Goal: Communication & Community: Answer question/provide support

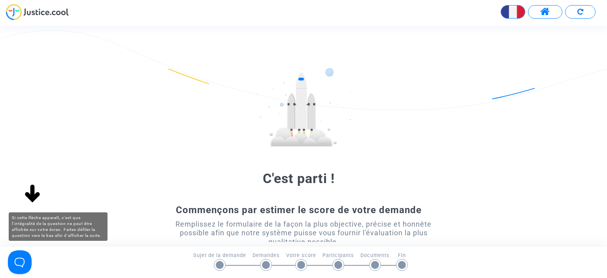
click at [35, 195] on img at bounding box center [32, 193] width 25 height 25
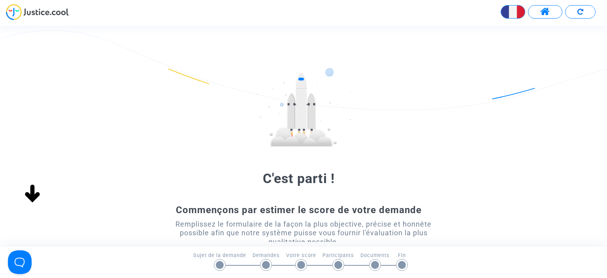
click at [547, 12] on span at bounding box center [545, 12] width 10 height 10
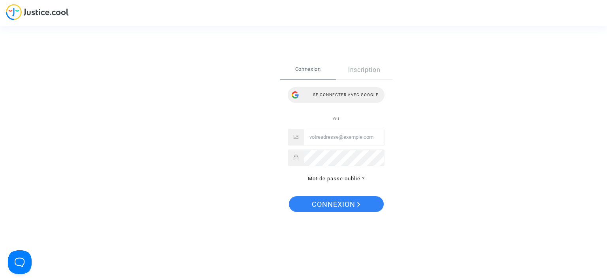
click at [350, 96] on div "Se connecter avec Google" at bounding box center [336, 95] width 97 height 16
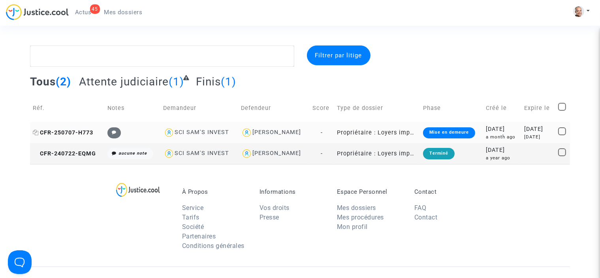
click at [70, 134] on span "CFR-250707-H773" at bounding box center [63, 132] width 60 height 7
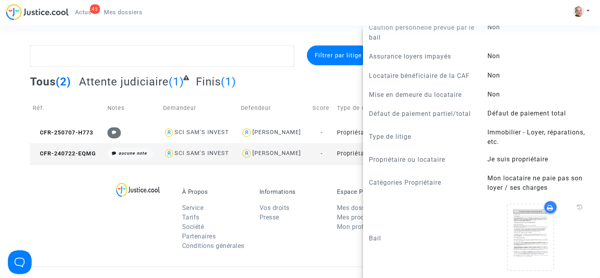
scroll to position [716, 0]
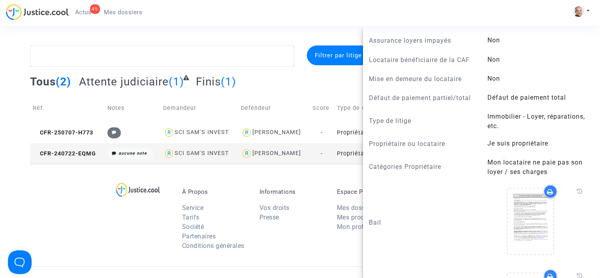
click at [246, 45] on section "Filtrer par litige Tous (2) Attente judiciaire (1) Finis (1) Réf. Notes Demande…" at bounding box center [300, 228] width 600 height 457
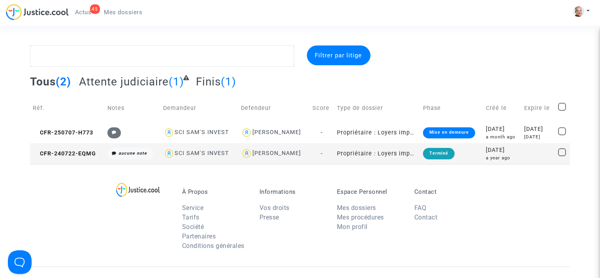
scroll to position [0, 0]
click at [70, 132] on span "CFR-250707-H773" at bounding box center [63, 132] width 60 height 7
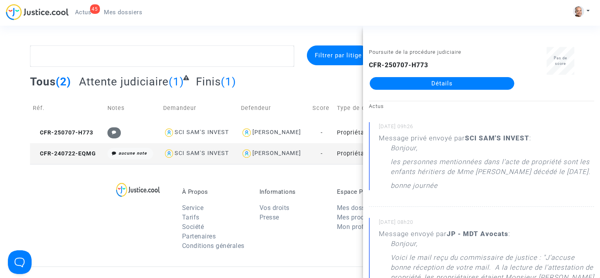
click at [419, 79] on link "Détails" at bounding box center [442, 83] width 145 height 13
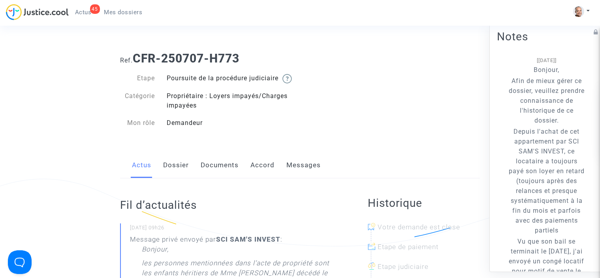
click at [300, 174] on link "Messages" at bounding box center [303, 165] width 34 height 26
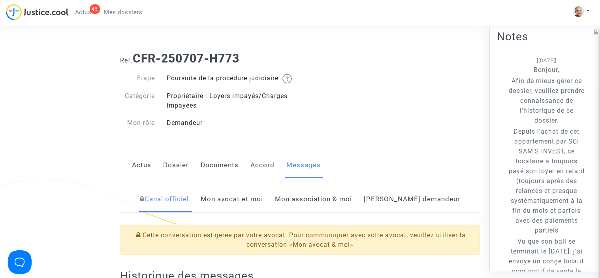
click at [263, 208] on link "Mon avocat et moi" at bounding box center [232, 199] width 62 height 26
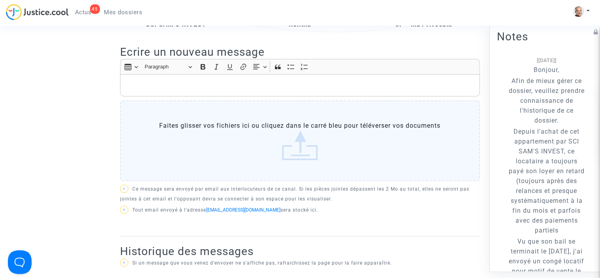
scroll to position [178, 0]
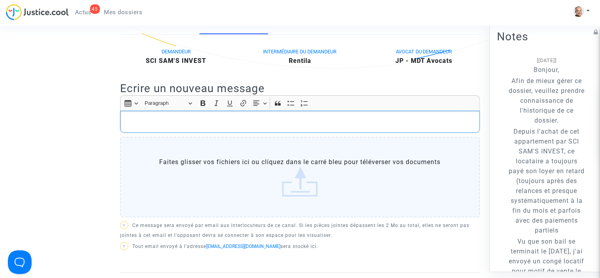
click at [339, 127] on p "Rich Text Editor, main" at bounding box center [299, 122] width 351 height 10
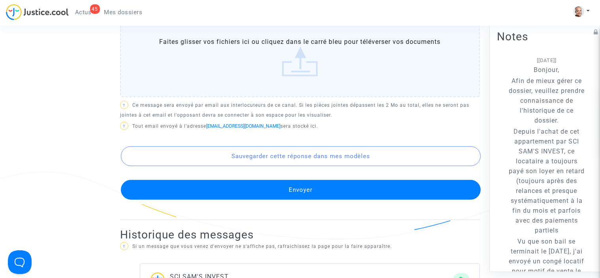
scroll to position [383, 0]
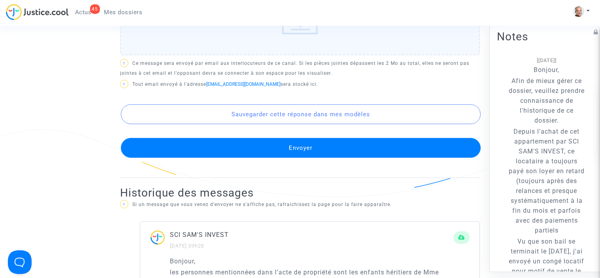
click at [380, 158] on button "Envoyer" at bounding box center [301, 148] width 360 height 20
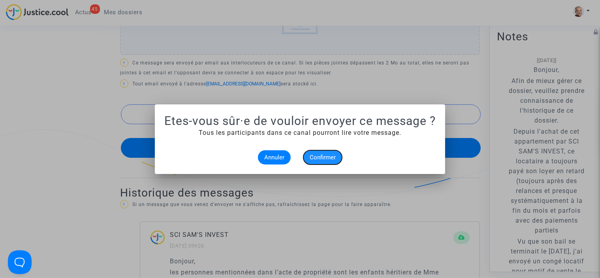
click at [321, 161] on button "Confirmer" at bounding box center [322, 157] width 39 height 14
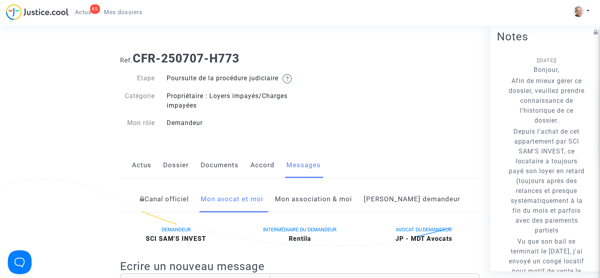
scroll to position [383, 0]
